Goal: Information Seeking & Learning: Learn about a topic

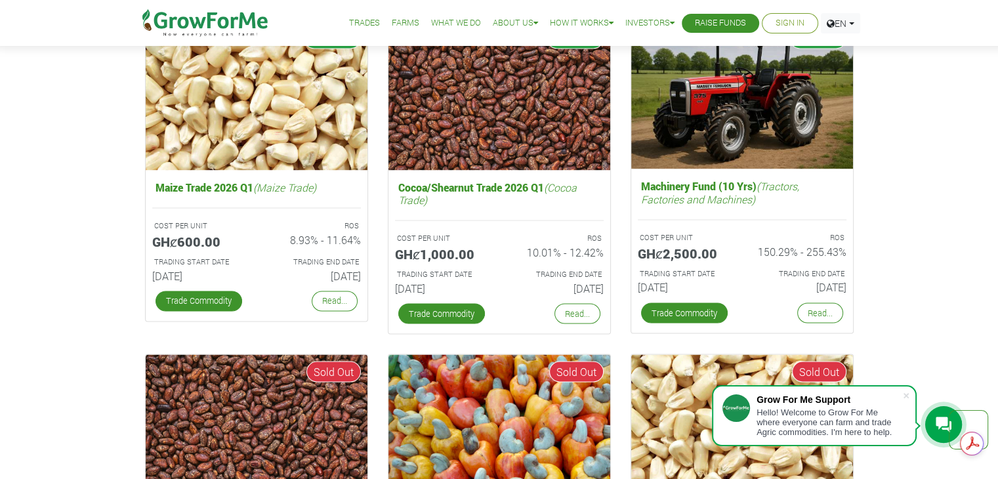
scroll to position [2172, 0]
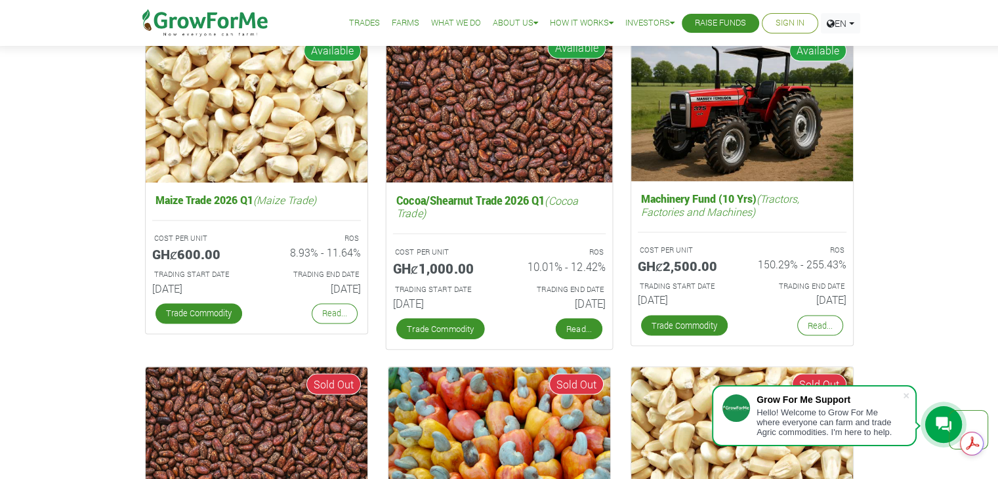
click at [569, 328] on link "Read..." at bounding box center [578, 328] width 47 height 21
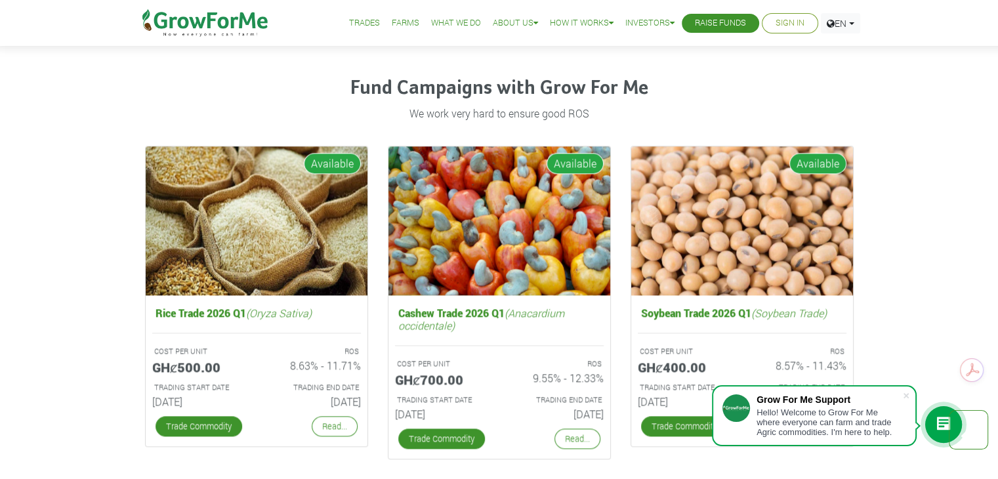
scroll to position [1813, 0]
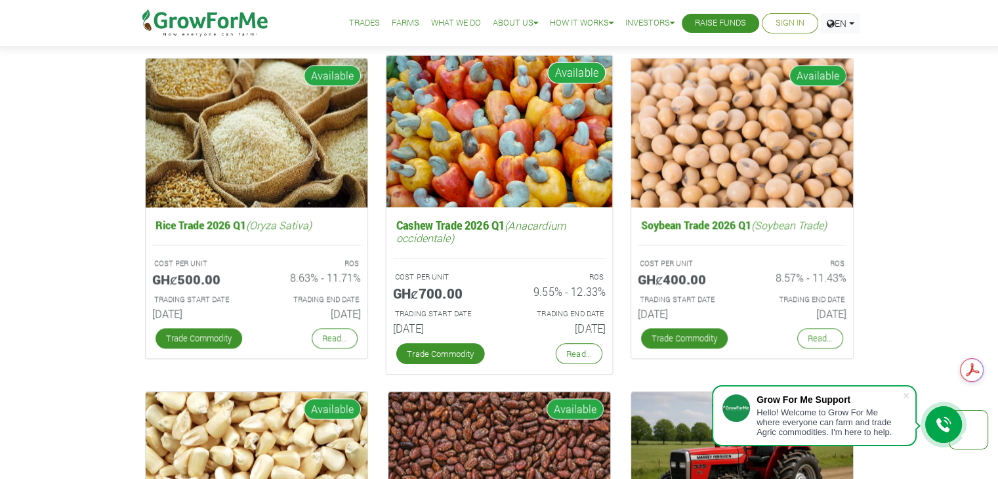
click at [481, 161] on img at bounding box center [499, 131] width 226 height 152
click at [577, 346] on link "Read..." at bounding box center [578, 353] width 47 height 21
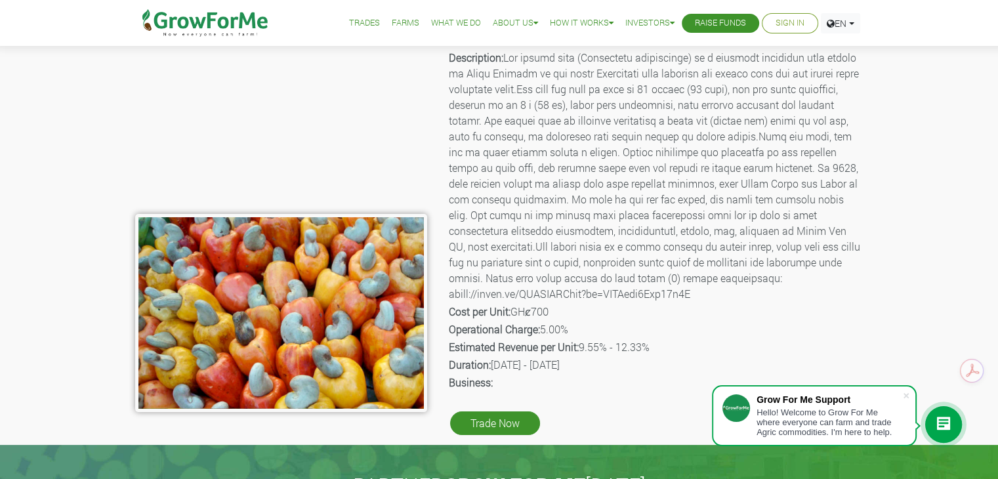
scroll to position [52, 0]
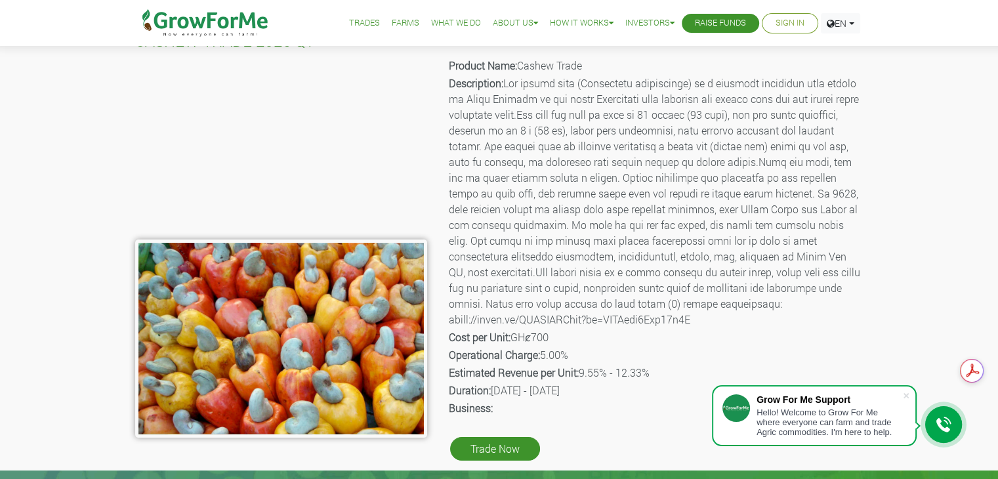
click at [916, 166] on div "CASHEW TRADE 2026 Q1 Product Name: Cashew Trade Description: Cost per Unit: GHȼ…" at bounding box center [499, 244] width 998 height 452
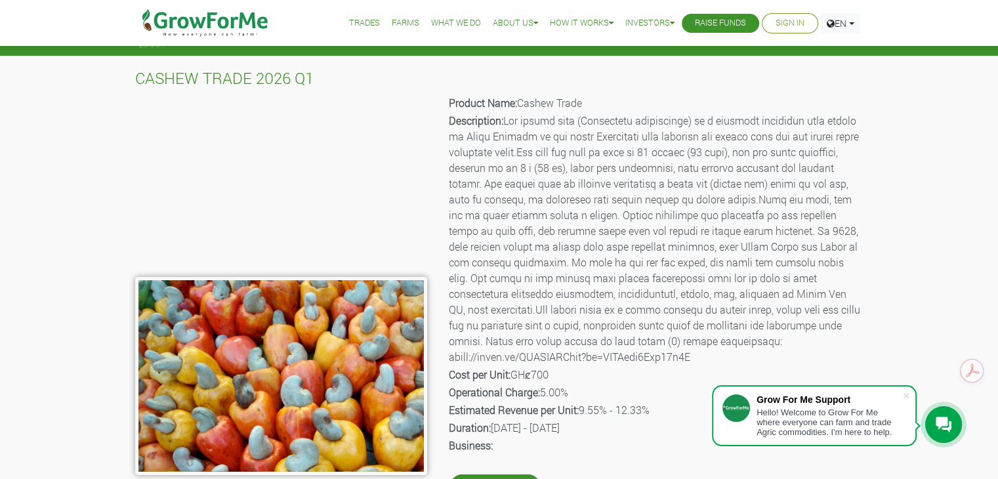
scroll to position [13, 0]
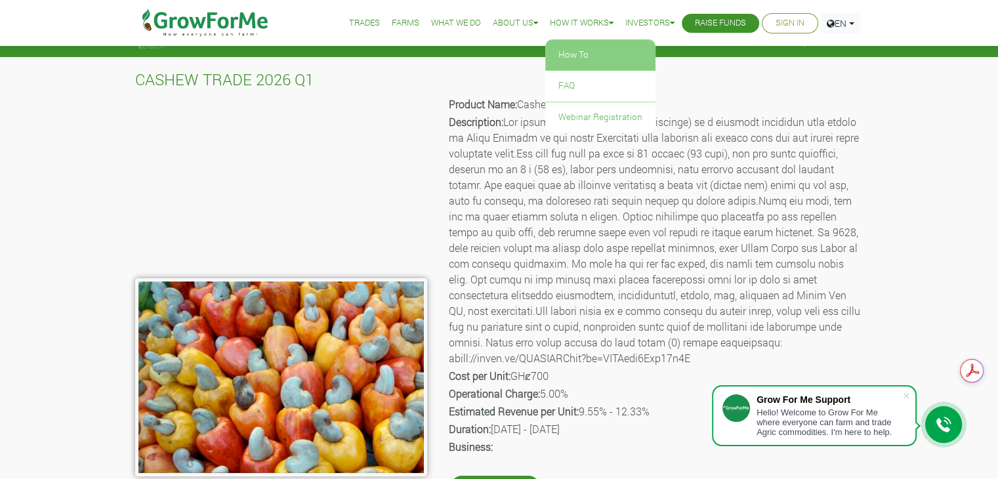
click at [587, 58] on link "How To" at bounding box center [600, 55] width 110 height 30
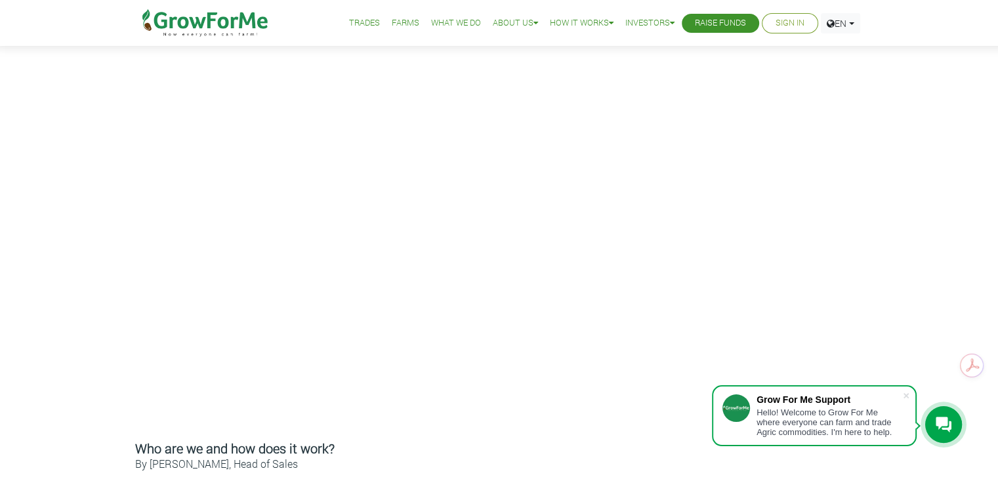
scroll to position [257, 0]
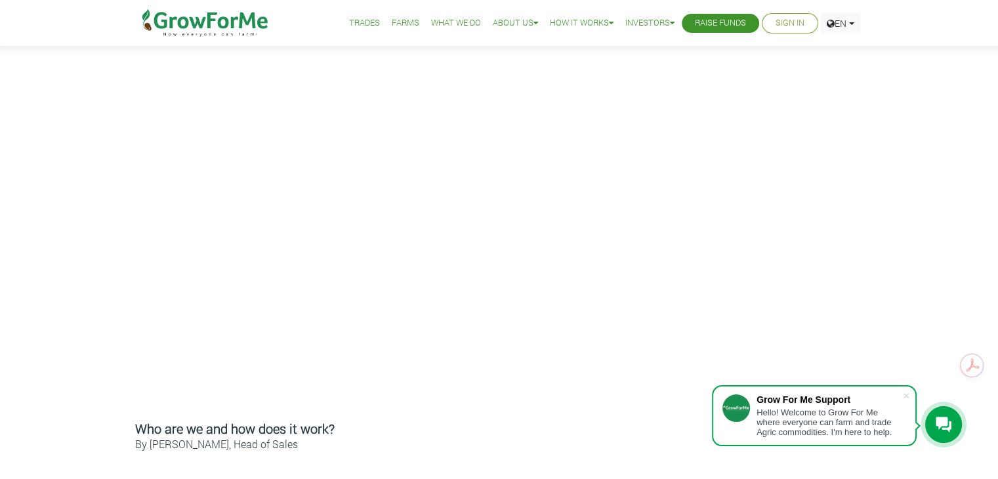
drag, startPoint x: 1005, startPoint y: 94, endPoint x: 985, endPoint y: 157, distance: 66.2
